Goal: Task Accomplishment & Management: Manage account settings

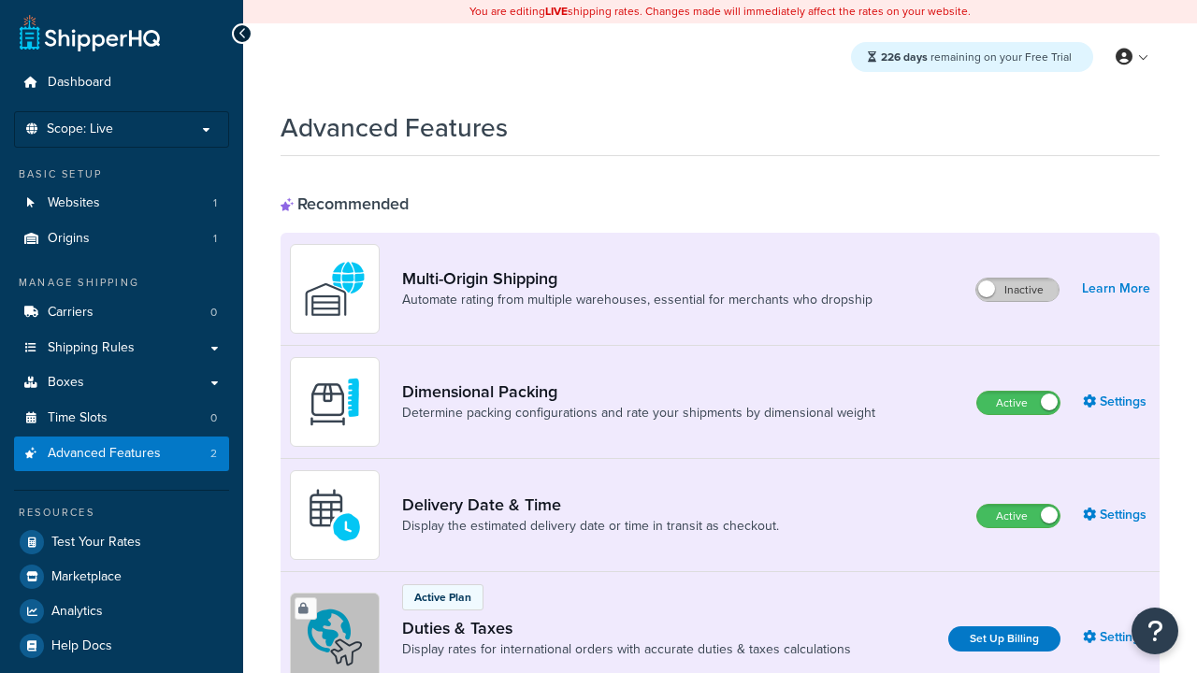
click at [1017, 290] on label "Inactive" at bounding box center [1017, 290] width 82 height 22
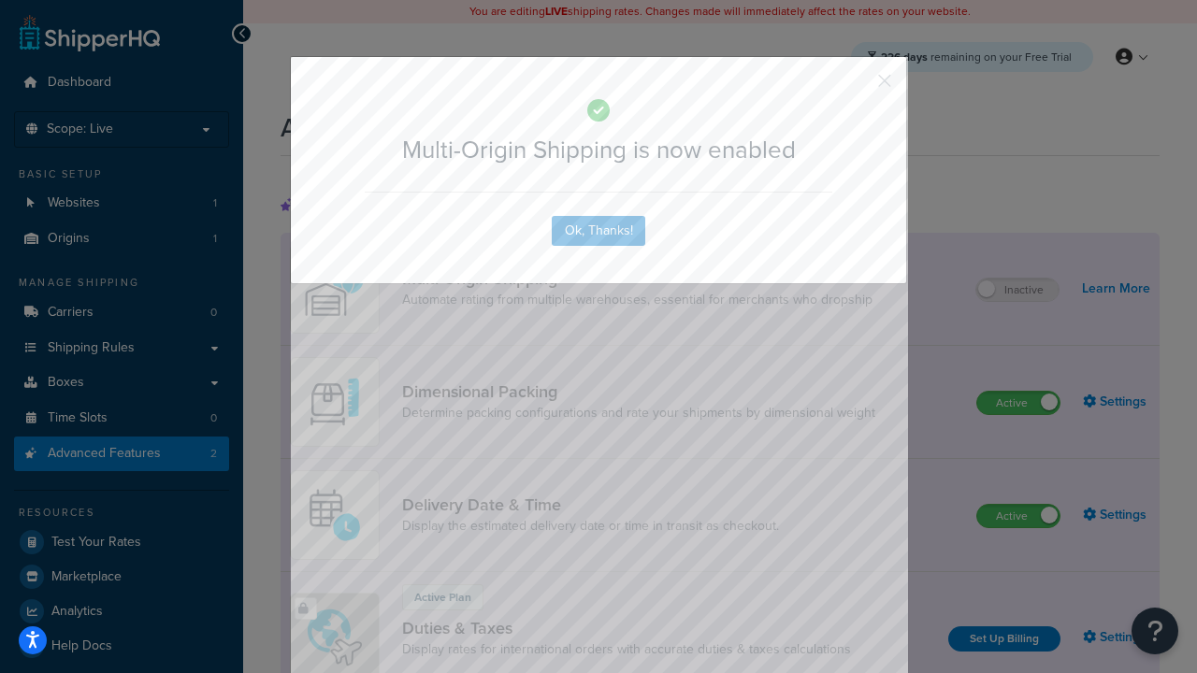
click at [857, 85] on button "button" at bounding box center [857, 87] width 5 height 5
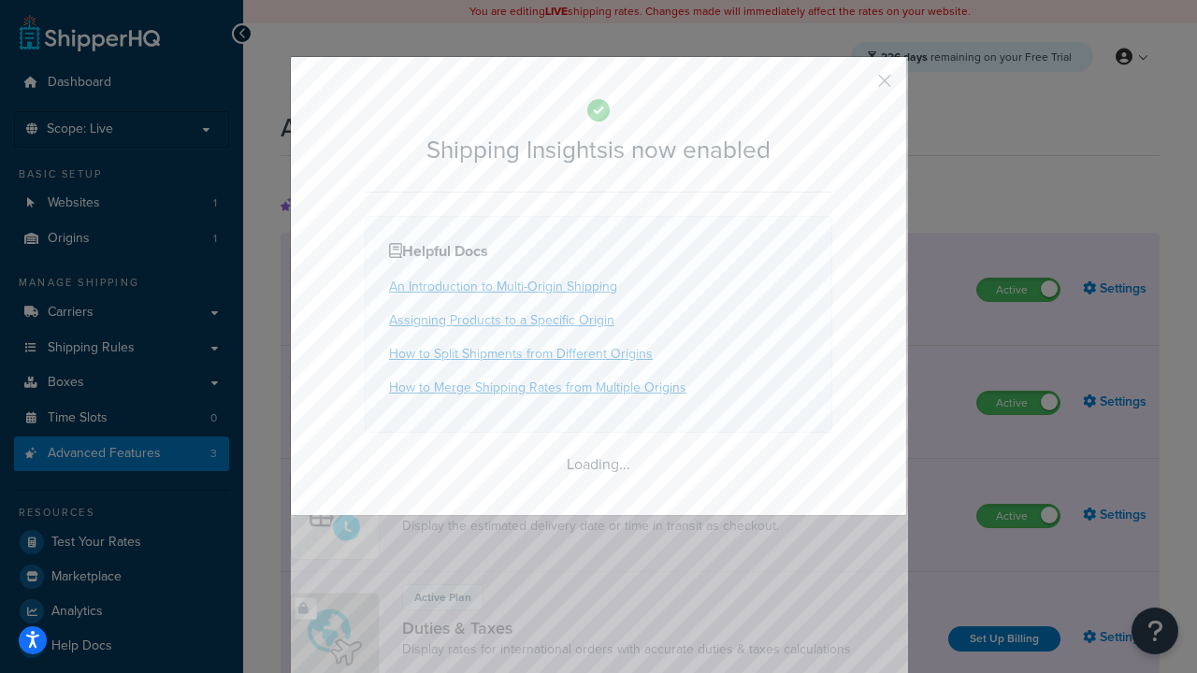
scroll to position [1172, 0]
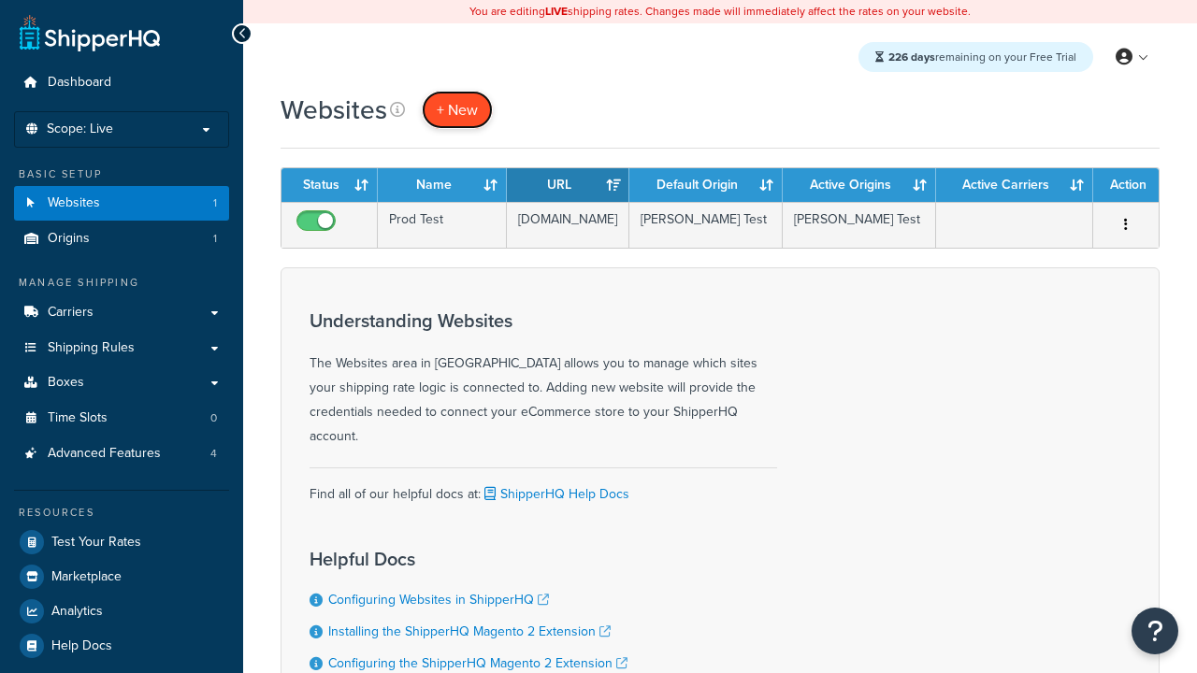
click at [457, 109] on span "+ New" at bounding box center [457, 110] width 41 height 22
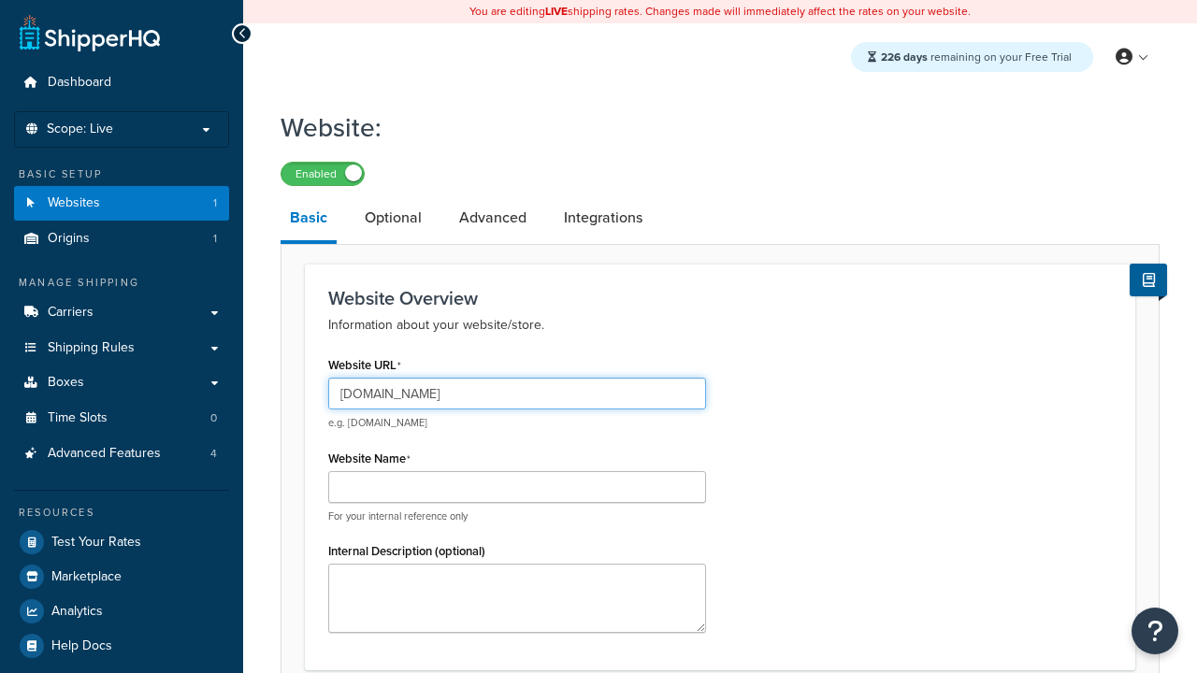
type input "[DOMAIN_NAME]"
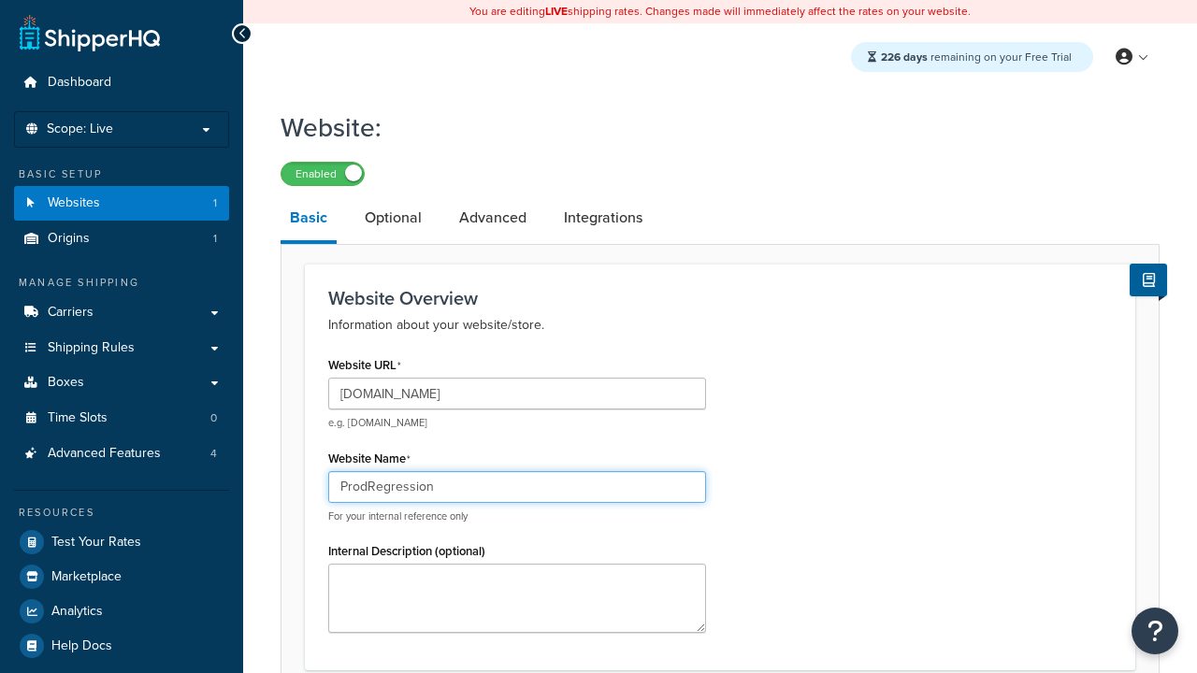
type input "ProdRegression"
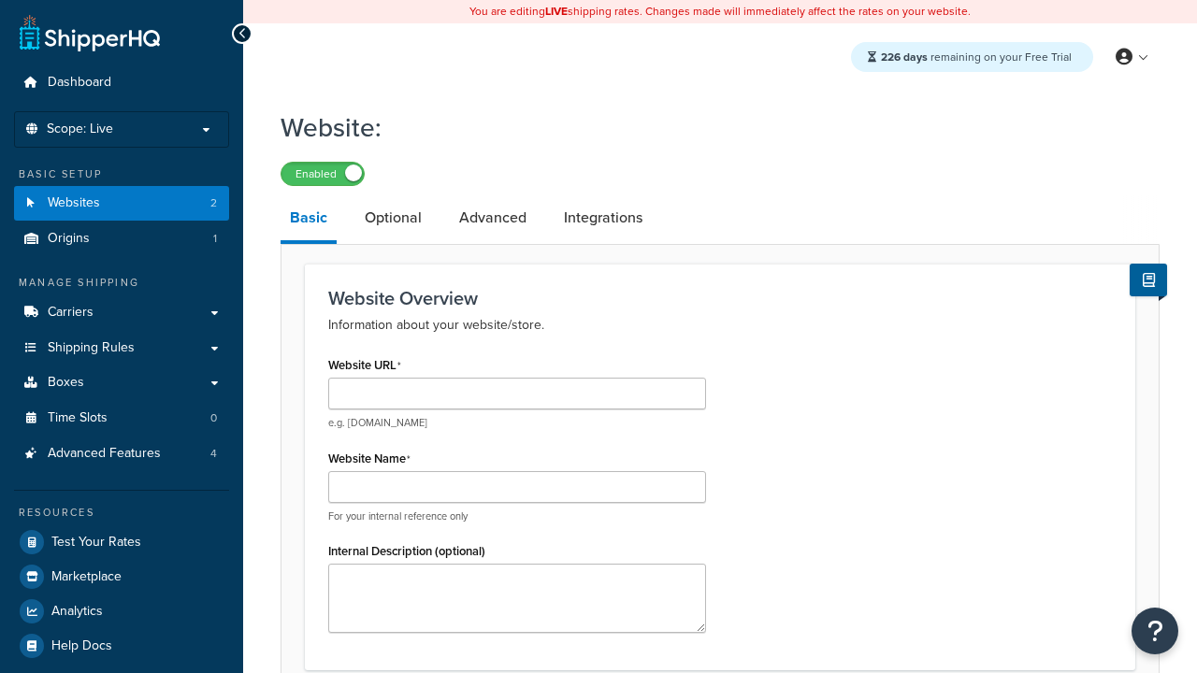
click at [309, 222] on link "Basic" at bounding box center [309, 219] width 56 height 49
click at [393, 219] on link "Optional" at bounding box center [393, 217] width 76 height 45
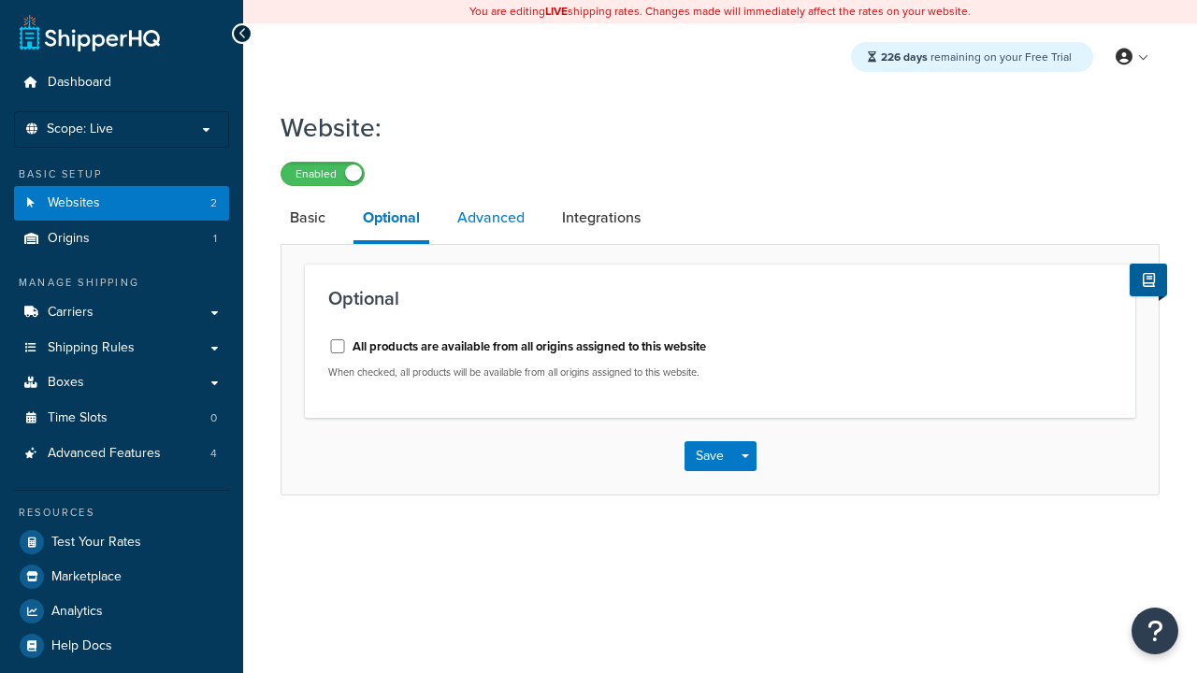
click at [491, 219] on link "Advanced" at bounding box center [491, 217] width 86 height 45
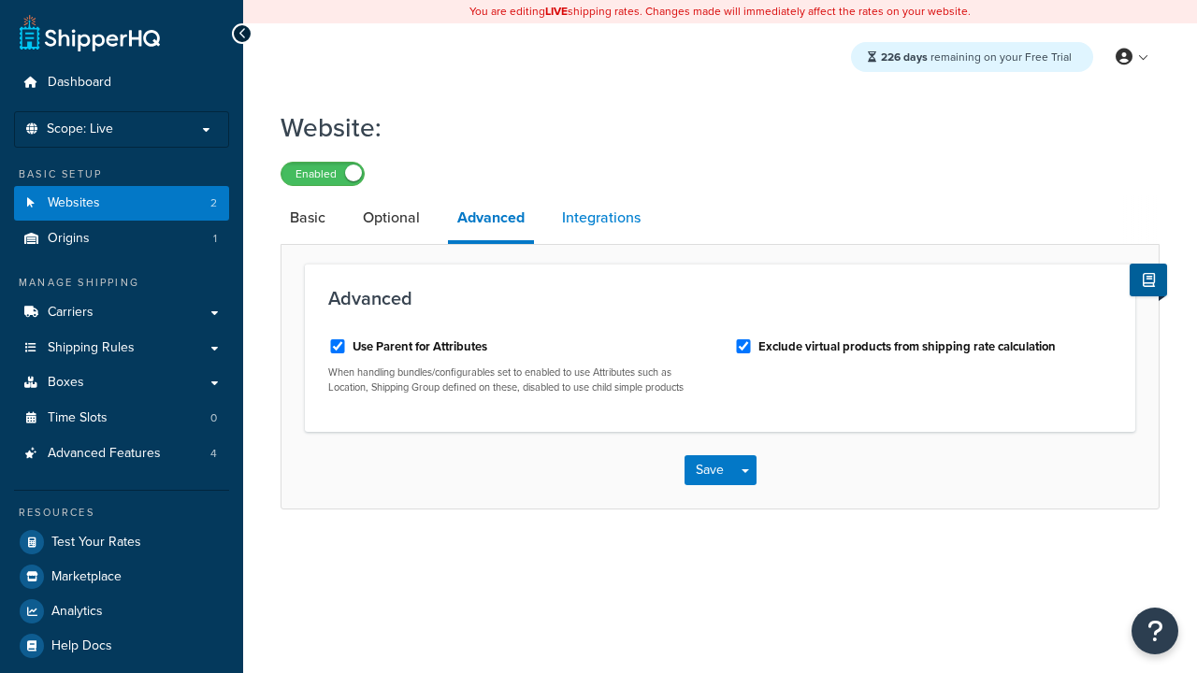
click at [601, 219] on link "Integrations" at bounding box center [601, 217] width 97 height 45
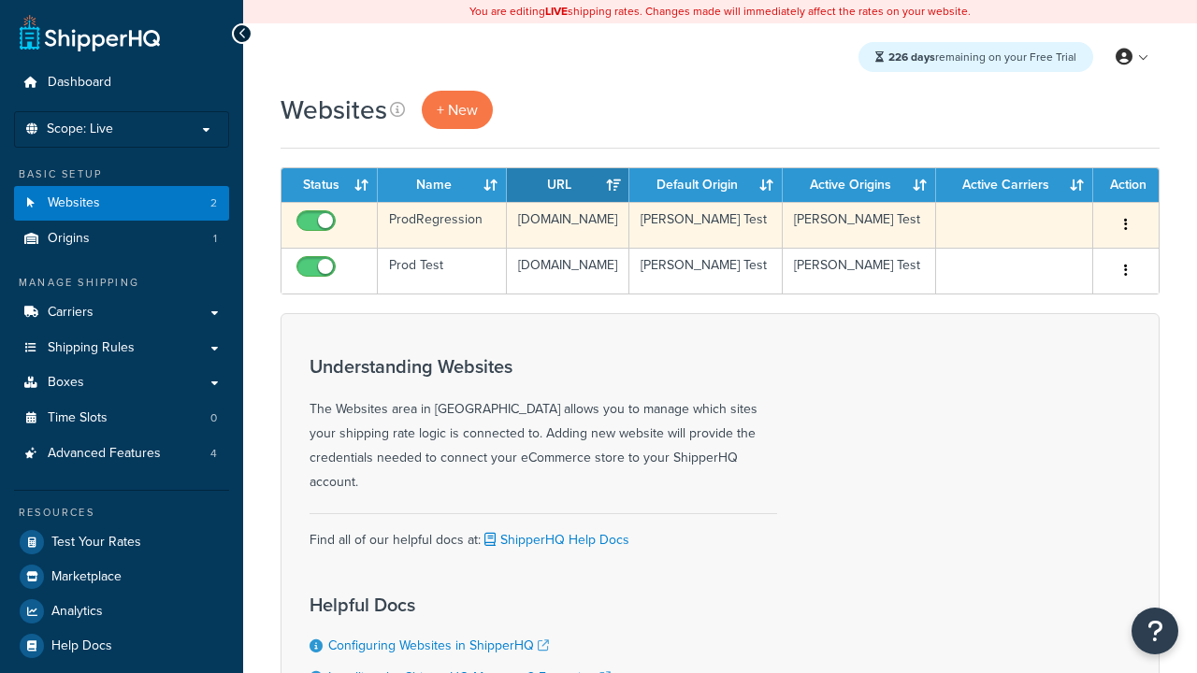
click at [1126, 225] on icon "button" at bounding box center [1126, 224] width 4 height 13
click at [0, 0] on link "Edit" at bounding box center [0, 0] width 0 height 0
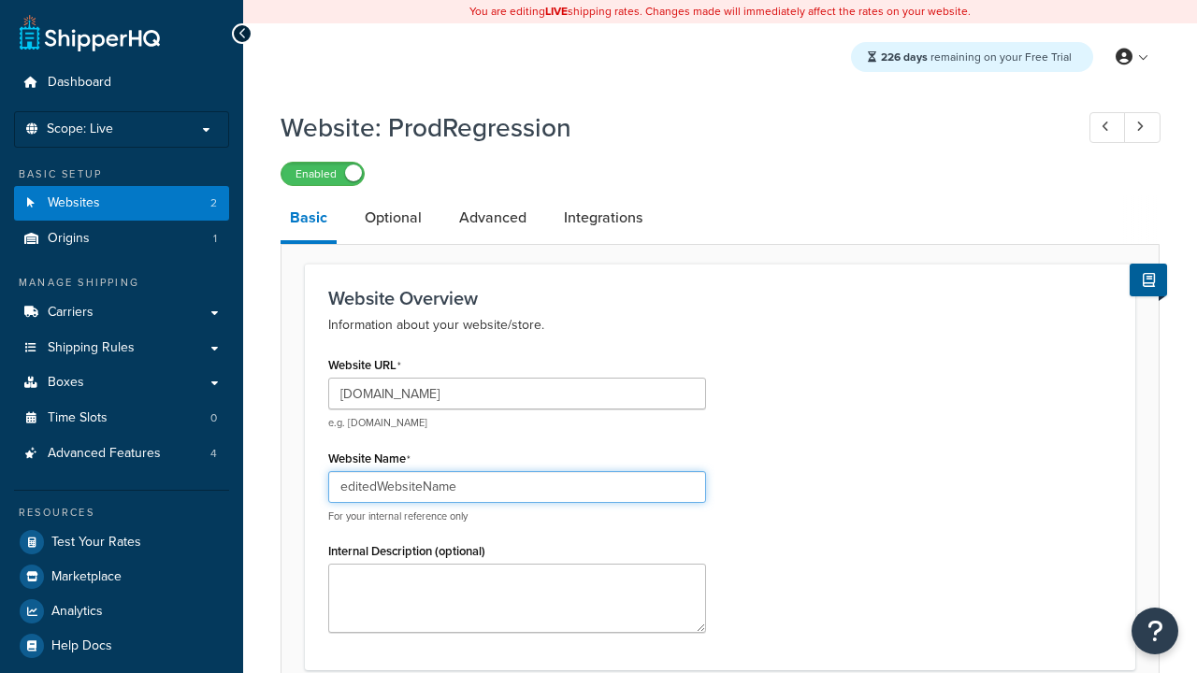
type input "editedWebsiteName"
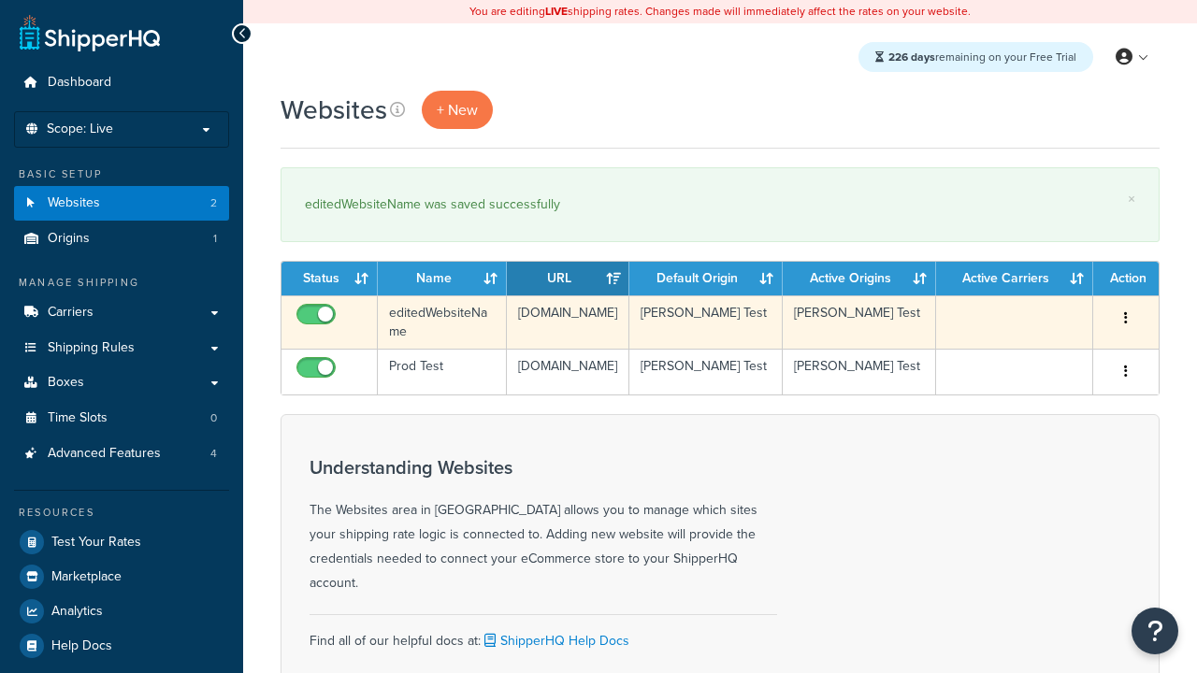
click at [1126, 319] on icon "button" at bounding box center [1126, 317] width 4 height 13
click at [0, 0] on link "Duplicate" at bounding box center [0, 0] width 0 height 0
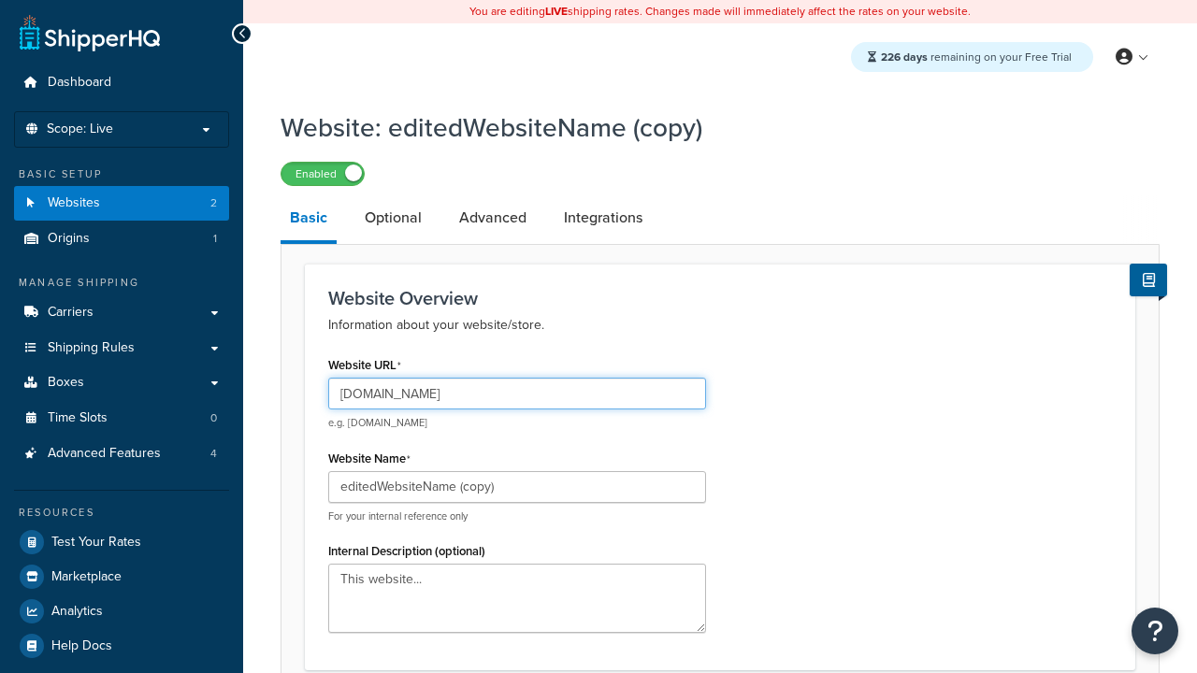
scroll to position [642, 0]
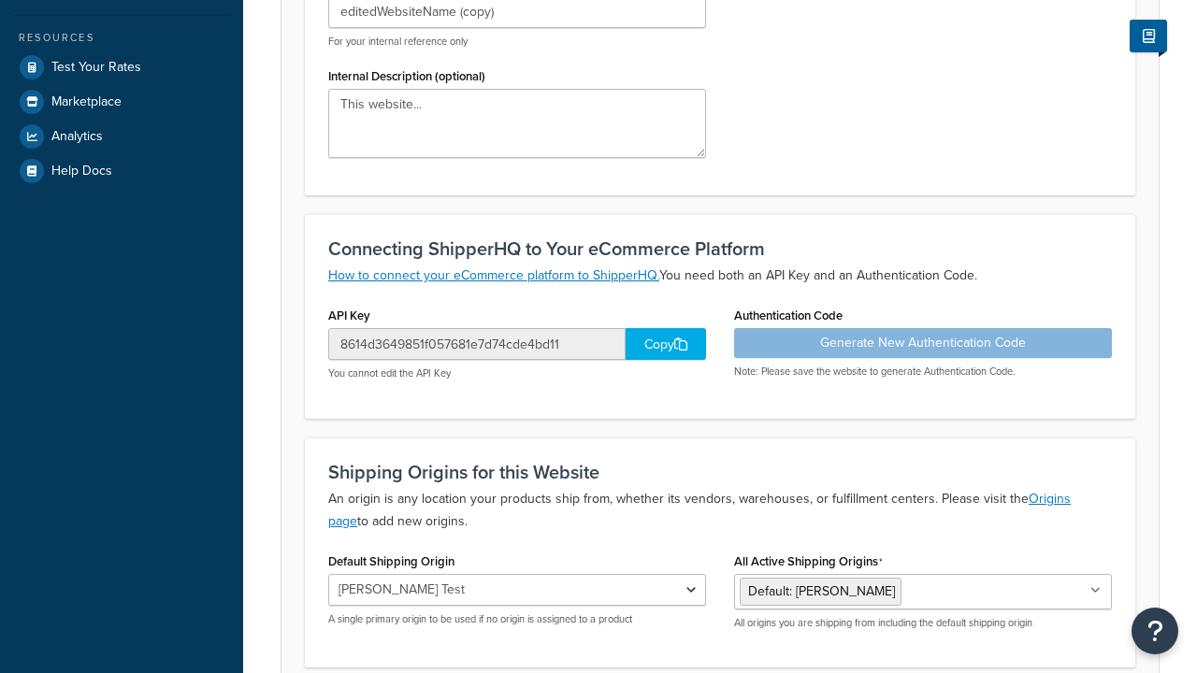
type input "[DOMAIN_NAME]"
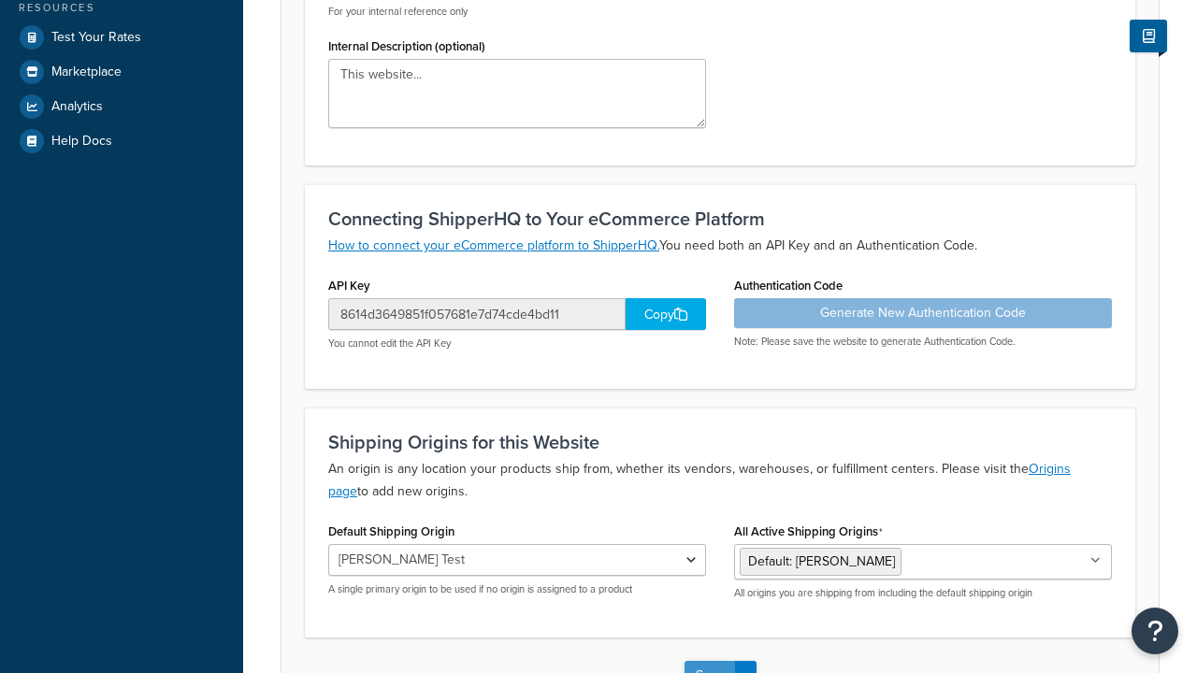
click at [709, 661] on button "Save" at bounding box center [710, 676] width 50 height 30
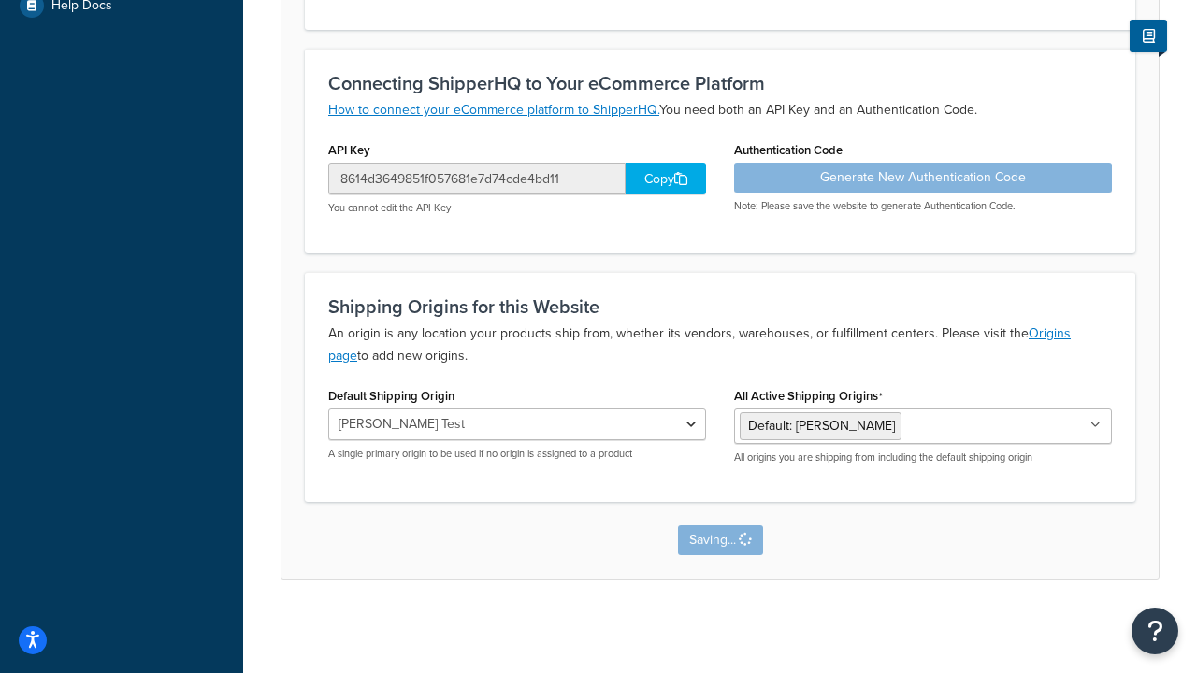
scroll to position [0, 0]
